Goal: Task Accomplishment & Management: Use online tool/utility

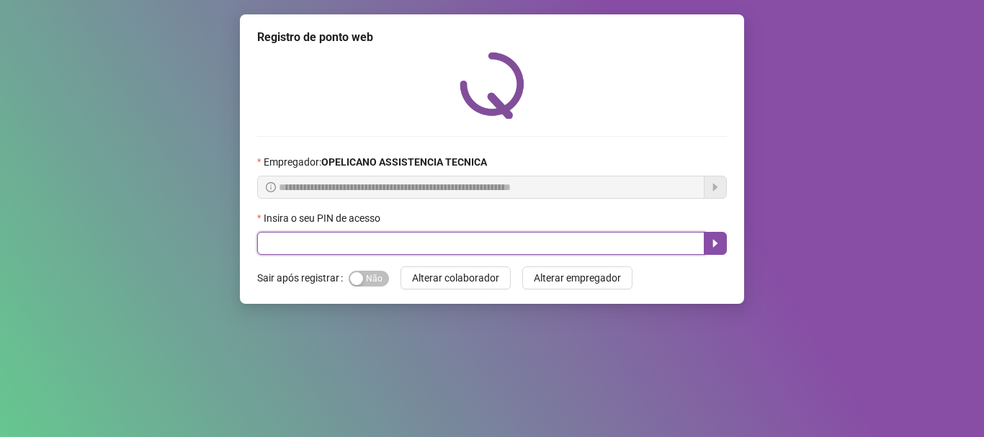
drag, startPoint x: 580, startPoint y: 248, endPoint x: 565, endPoint y: 238, distance: 17.8
click at [579, 248] on input "text" at bounding box center [480, 243] width 447 height 23
type input "*****"
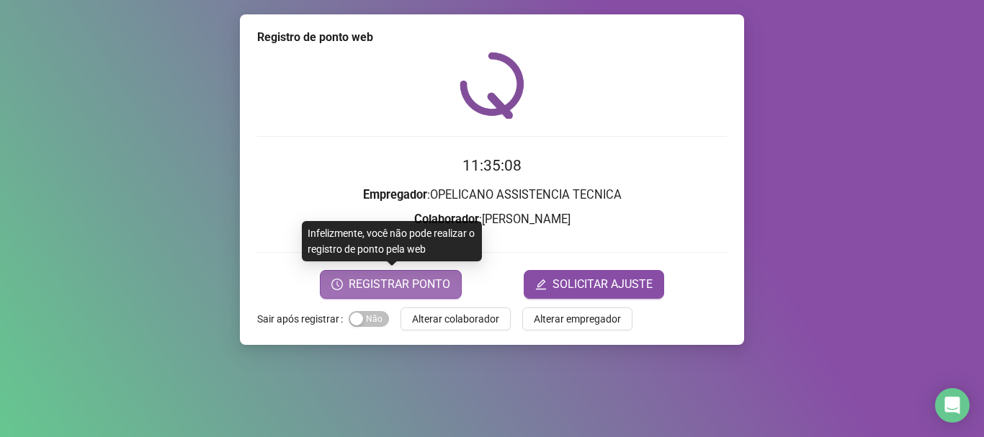
click at [395, 290] on span "REGISTRAR PONTO" at bounding box center [400, 284] width 102 height 17
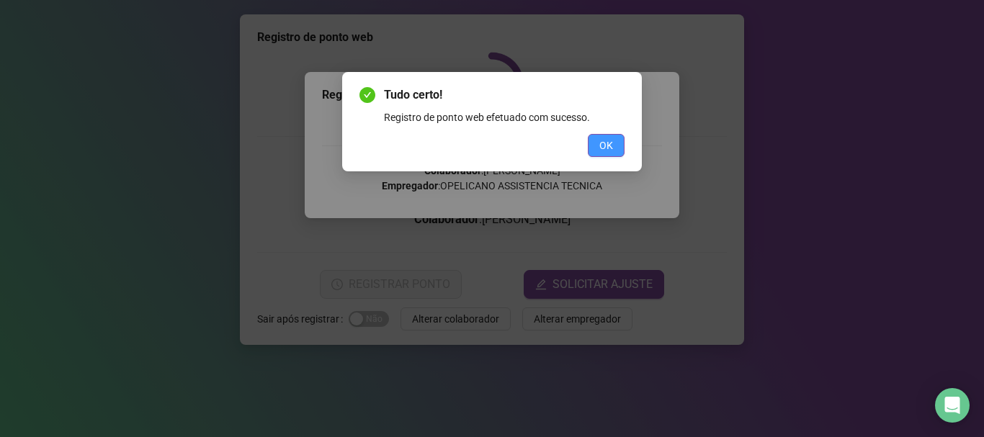
click at [609, 151] on span "OK" at bounding box center [606, 146] width 14 height 16
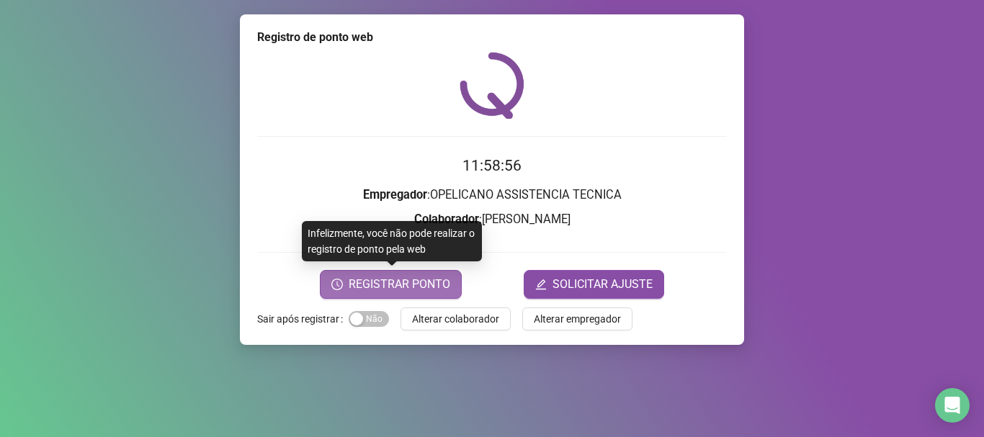
click at [431, 284] on span "REGISTRAR PONTO" at bounding box center [400, 284] width 102 height 17
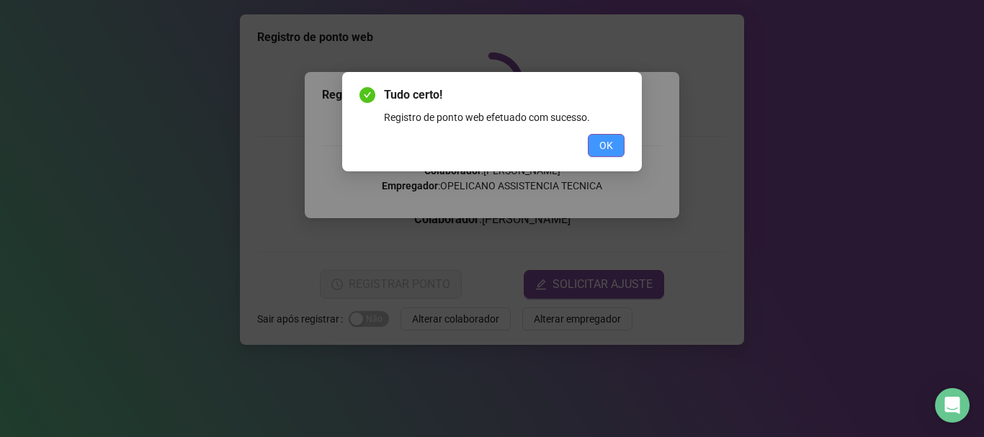
click at [611, 150] on span "OK" at bounding box center [606, 146] width 14 height 16
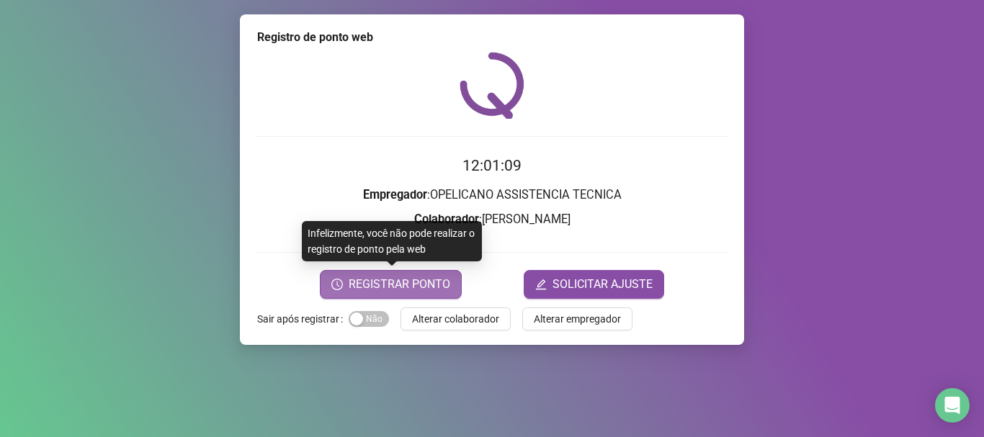
click at [407, 287] on span "REGISTRAR PONTO" at bounding box center [400, 284] width 102 height 17
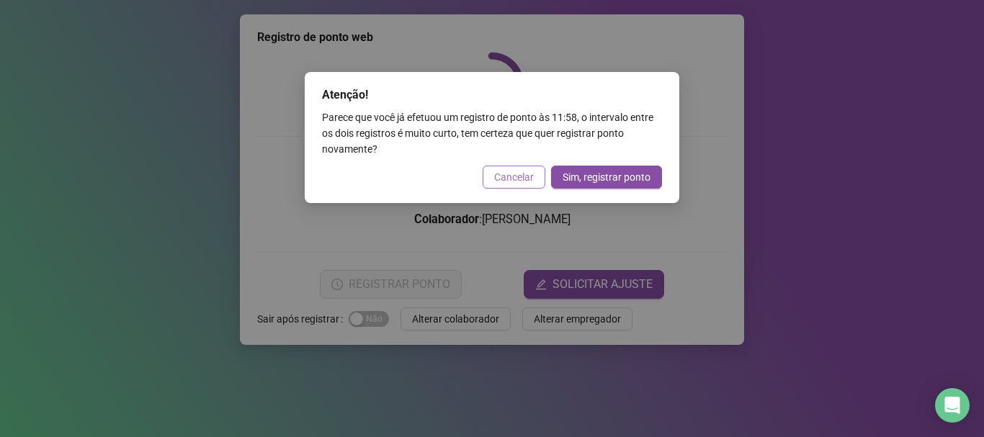
click at [526, 181] on span "Cancelar" at bounding box center [514, 177] width 40 height 16
